Goal: Task Accomplishment & Management: Use online tool/utility

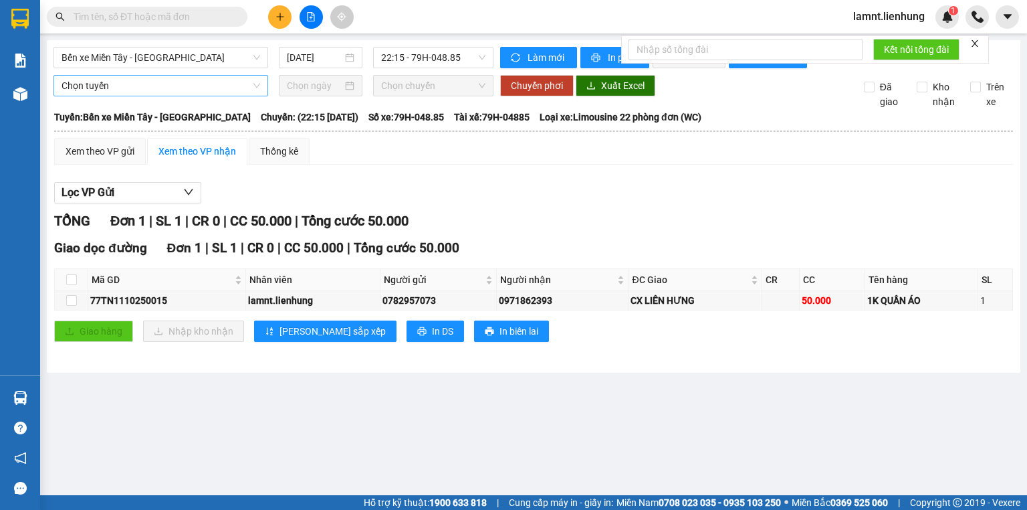
click at [83, 96] on span "Chọn tuyến" at bounding box center [161, 86] width 199 height 20
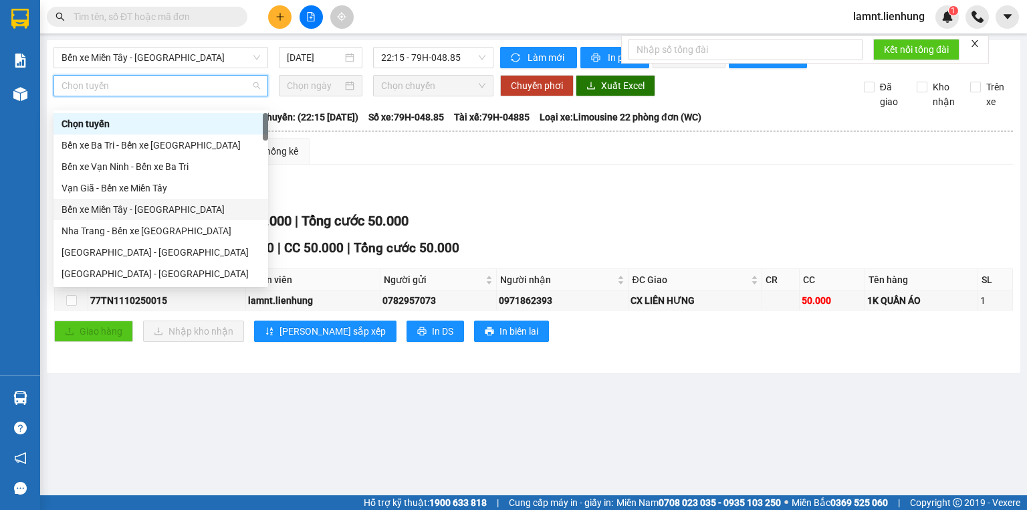
click at [116, 217] on div "Bến xe Miền Tây - [GEOGRAPHIC_DATA]" at bounding box center [161, 209] width 215 height 21
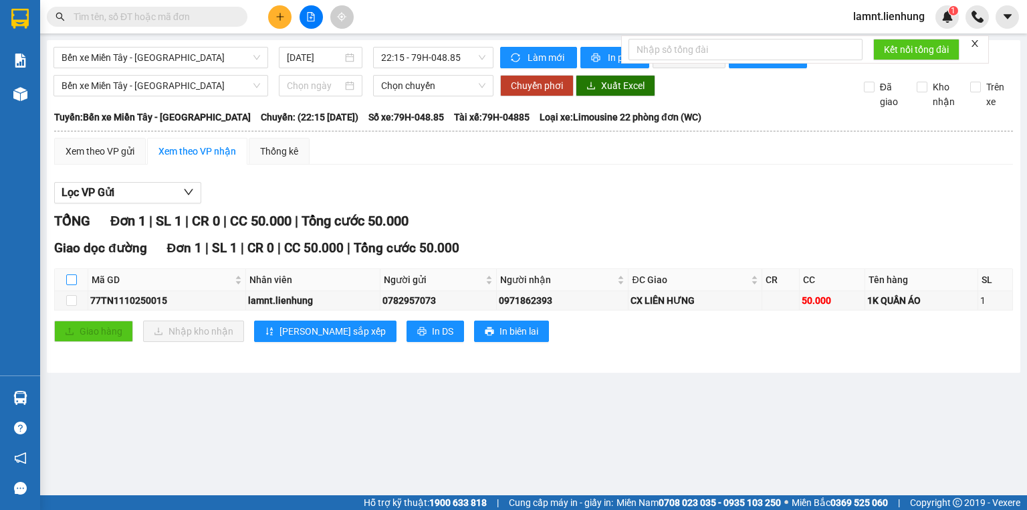
click at [69, 285] on input "checkbox" at bounding box center [71, 279] width 11 height 11
checkbox input "true"
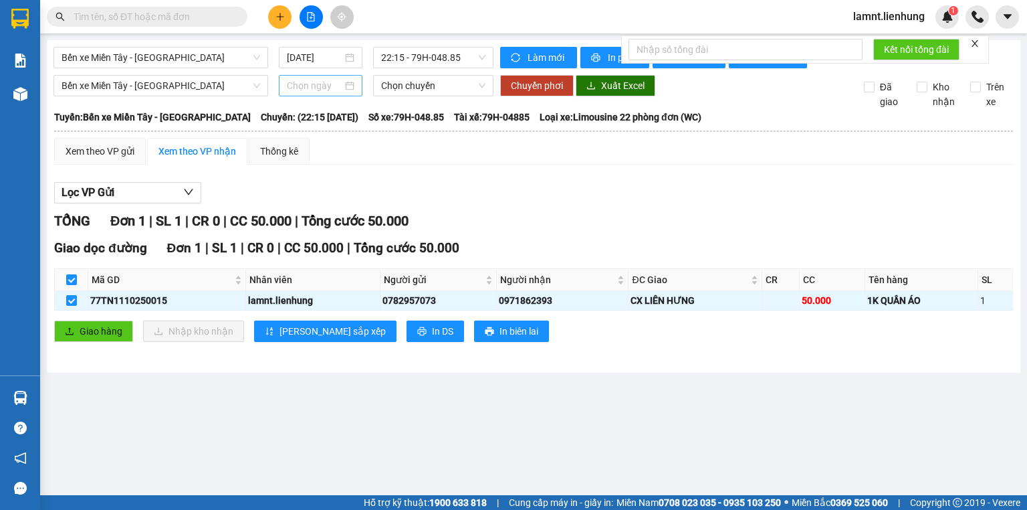
click at [318, 93] on input at bounding box center [314, 85] width 55 height 15
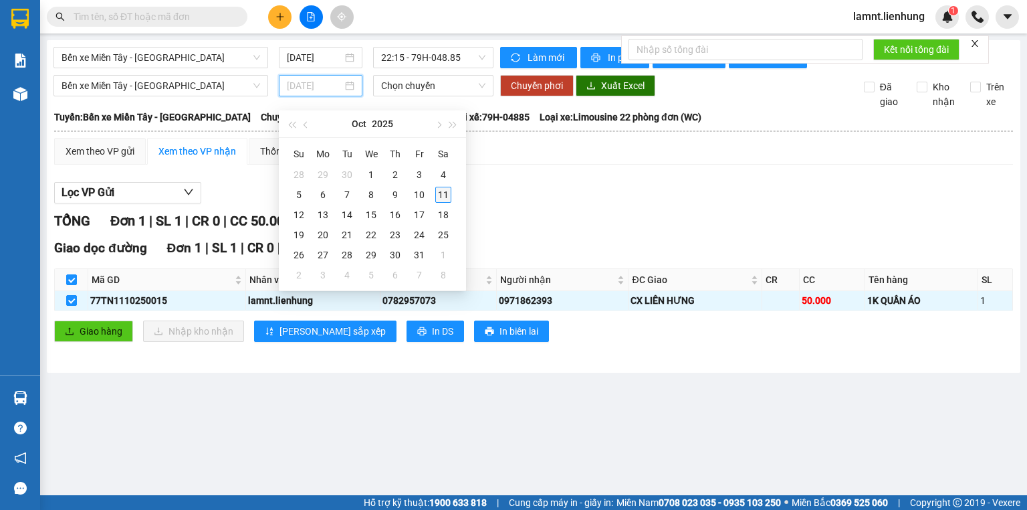
type input "[DATE]"
click at [440, 190] on div "11" at bounding box center [443, 195] width 16 height 16
type input "[DATE]"
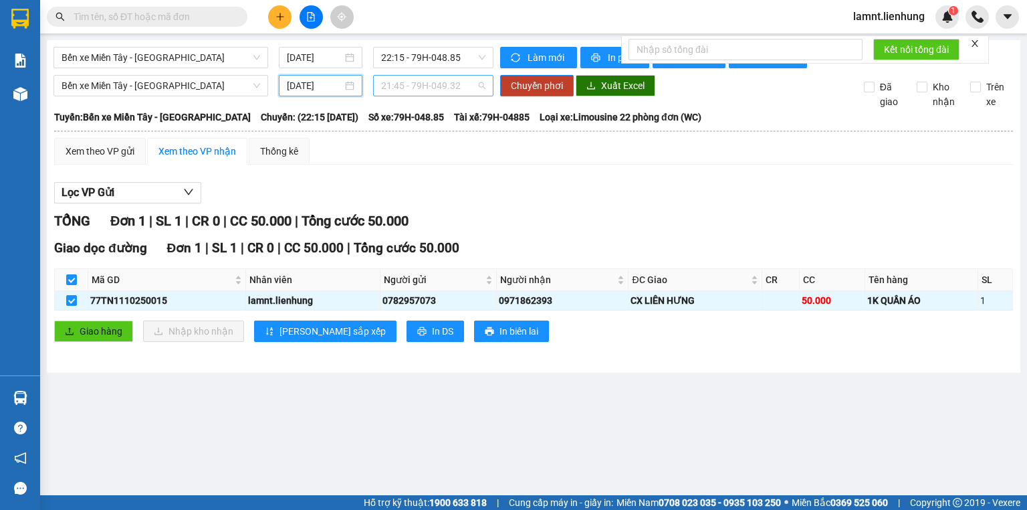
click at [423, 96] on span "21:45 - 79H-049.32" at bounding box center [433, 86] width 105 height 20
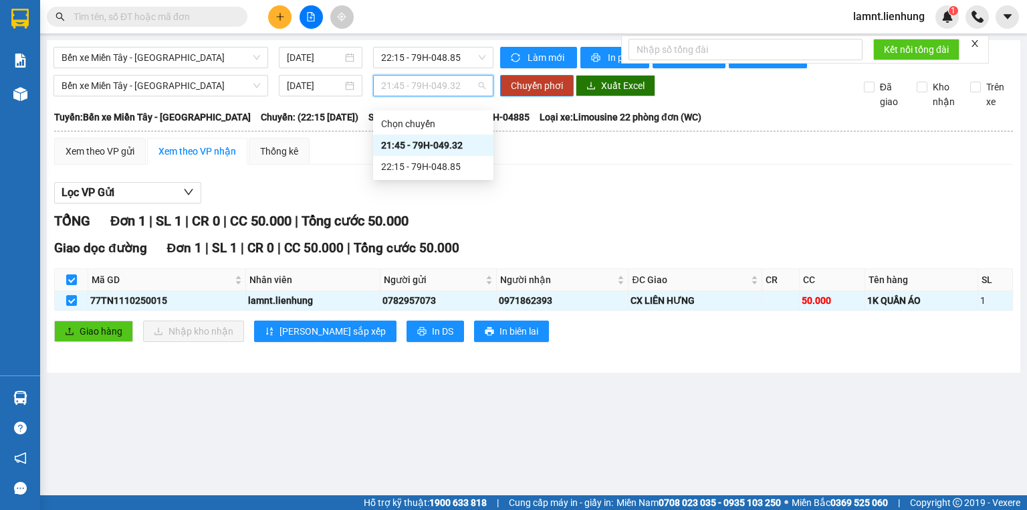
click at [416, 147] on div "21:45 - 79H-049.32" at bounding box center [433, 145] width 104 height 15
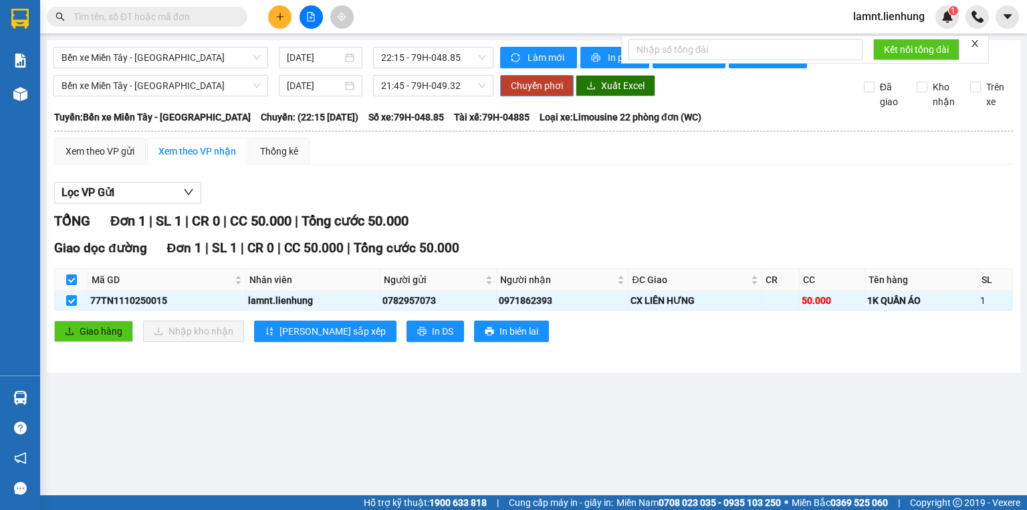
click at [556, 90] on span "Chuyển phơi" at bounding box center [537, 85] width 52 height 15
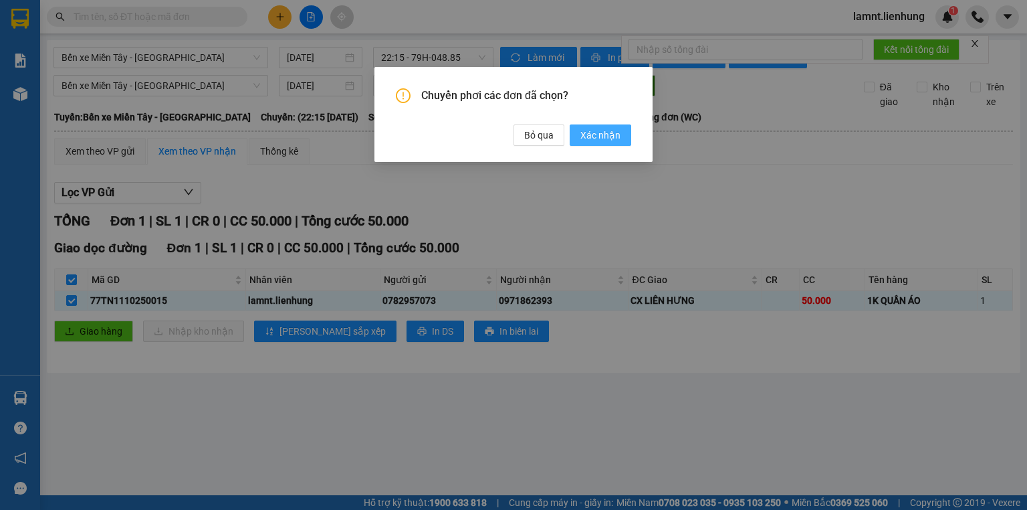
click at [591, 133] on span "Xác nhận" at bounding box center [601, 135] width 40 height 15
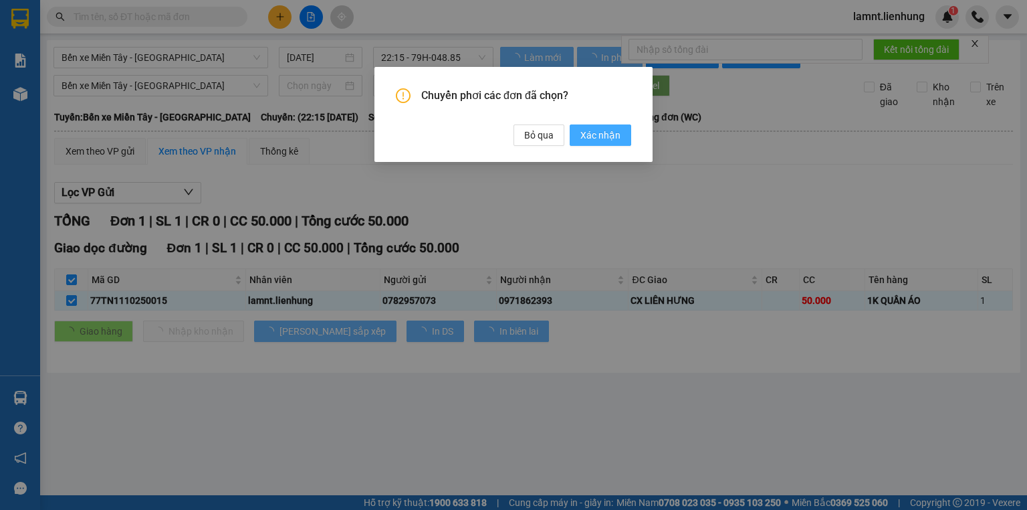
checkbox input "false"
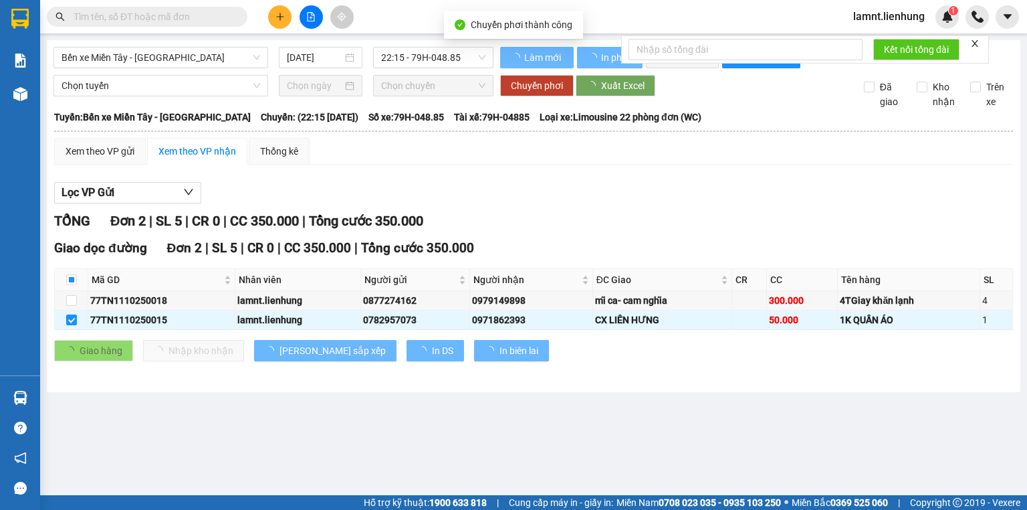
checkbox input "false"
